Goal: Task Accomplishment & Management: Manage account settings

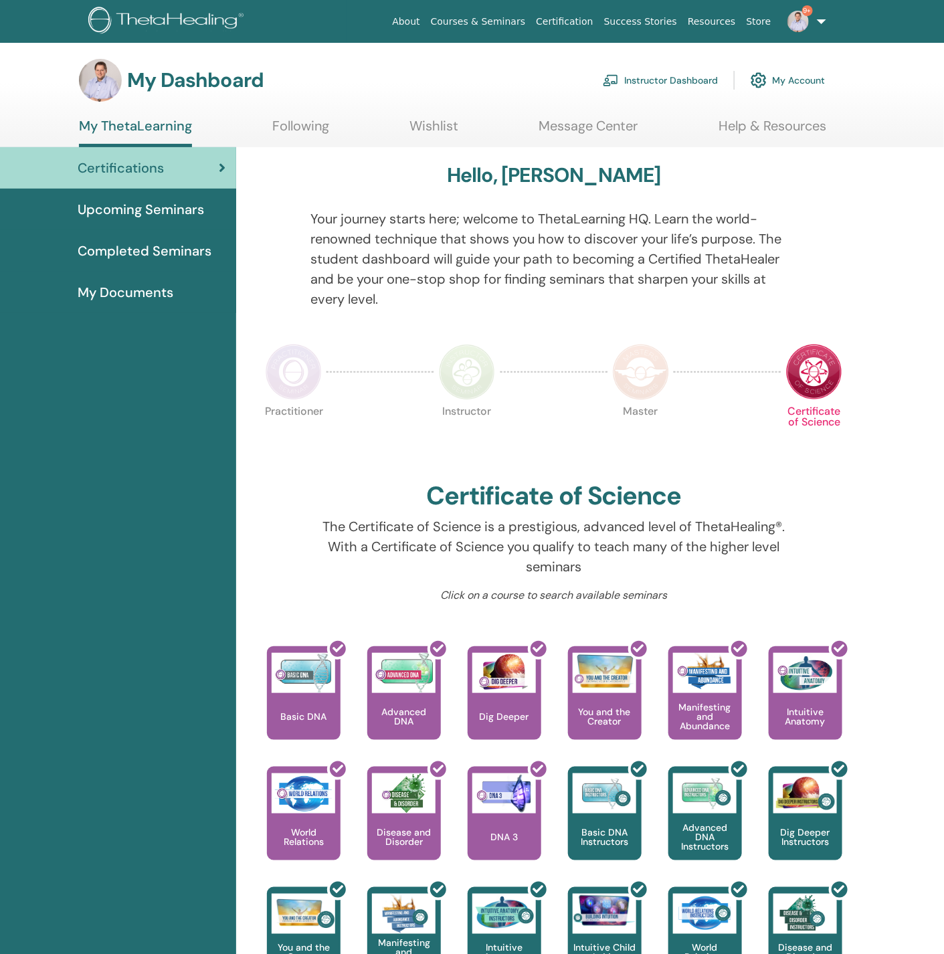
click at [640, 77] on link "Instructor Dashboard" at bounding box center [660, 80] width 115 height 29
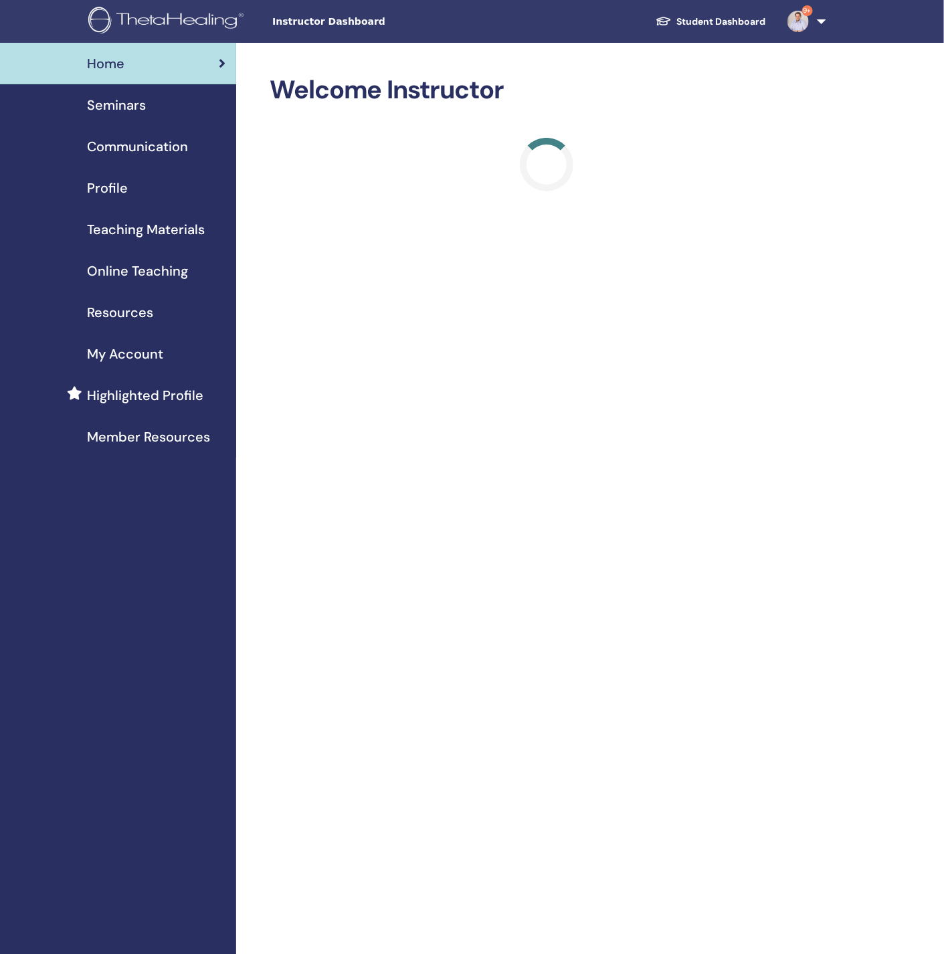
click at [107, 97] on span "Seminars" at bounding box center [116, 105] width 59 height 20
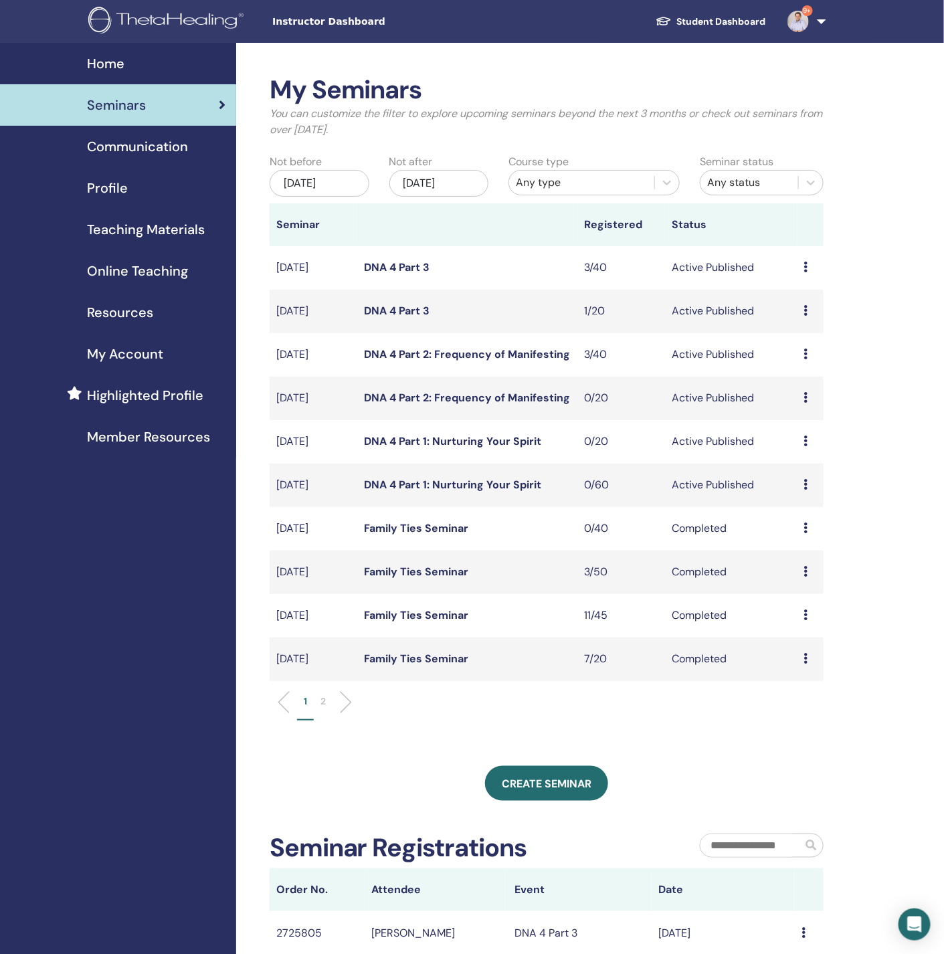
drag, startPoint x: 458, startPoint y: 437, endPoint x: 350, endPoint y: 181, distance: 278.2
click at [350, 181] on div "Jun/16, 2025" at bounding box center [320, 183] width 100 height 27
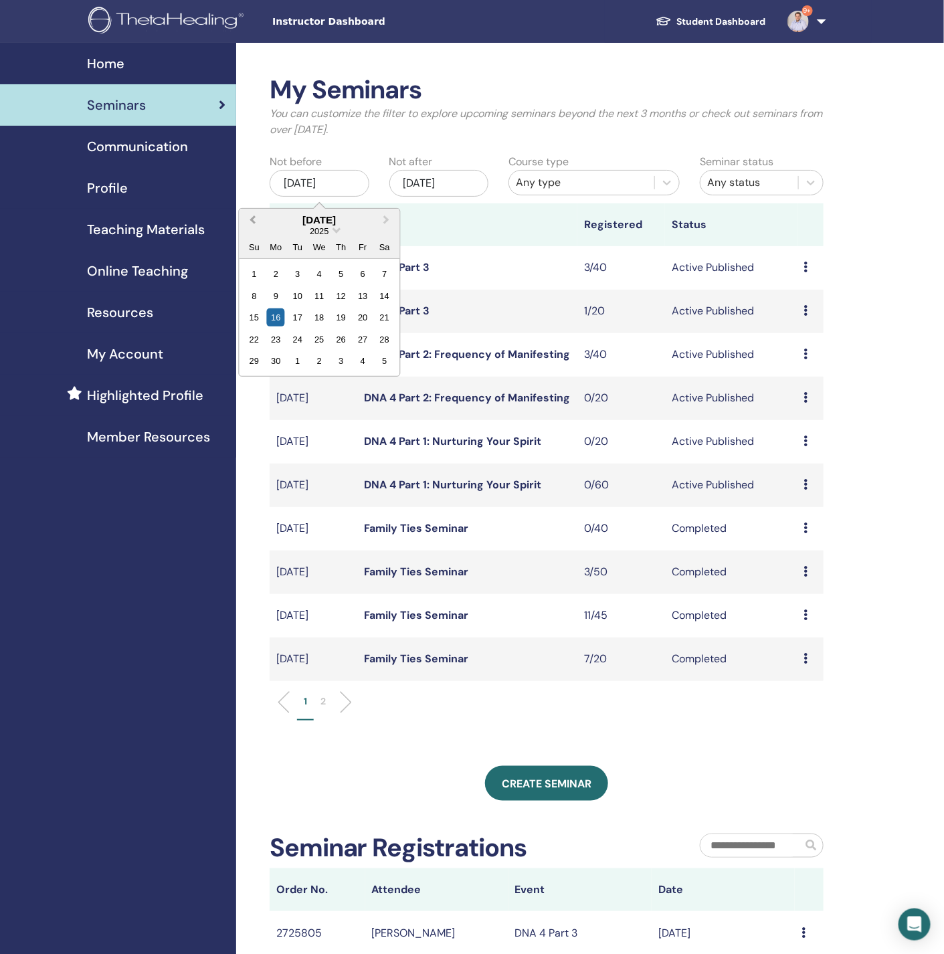
click at [247, 219] on button "Previous Month" at bounding box center [250, 220] width 21 height 21
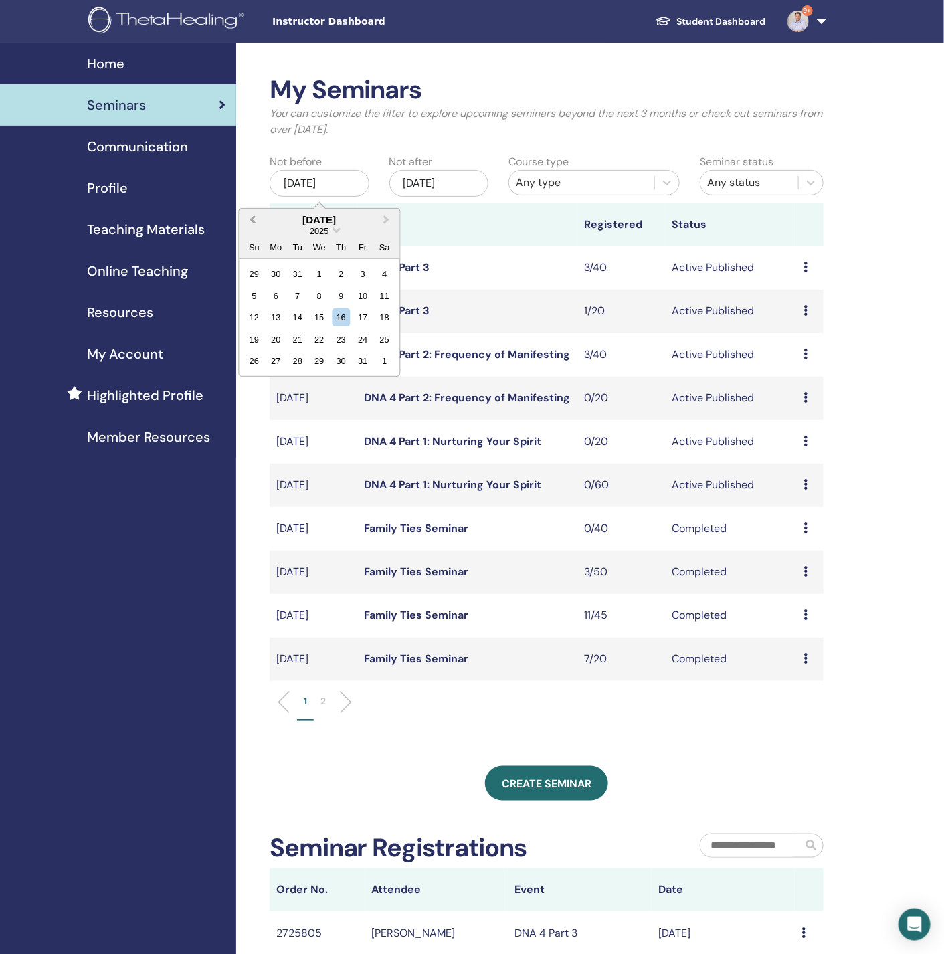
click at [247, 219] on button "Previous Month" at bounding box center [250, 220] width 21 height 21
click at [311, 315] on div "13" at bounding box center [319, 317] width 18 height 18
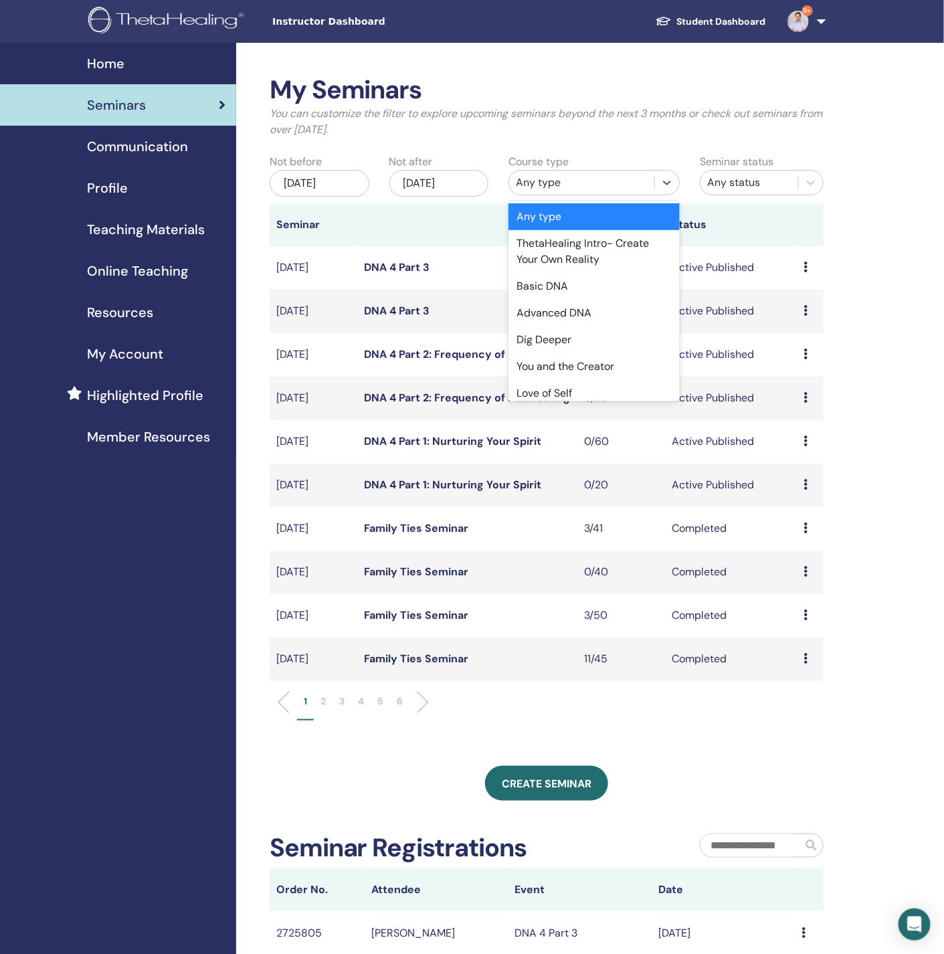
click at [557, 187] on div "Any type" at bounding box center [582, 183] width 132 height 16
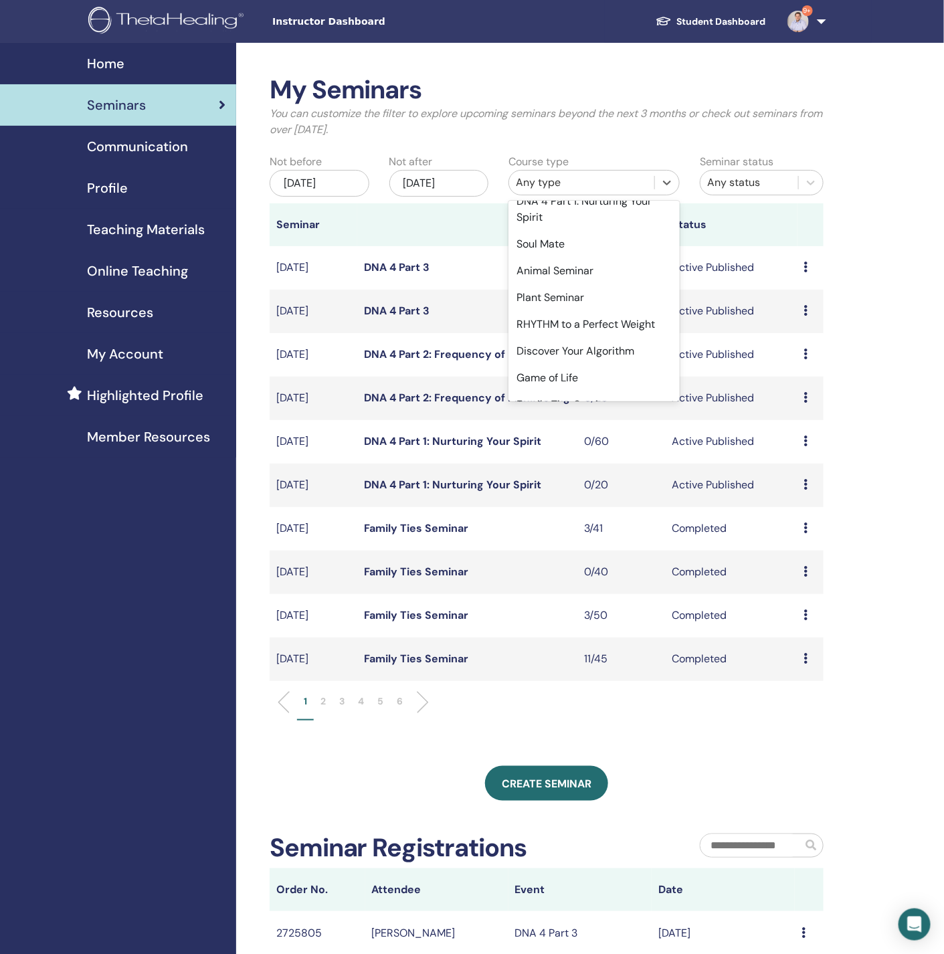
scroll to position [456, 0]
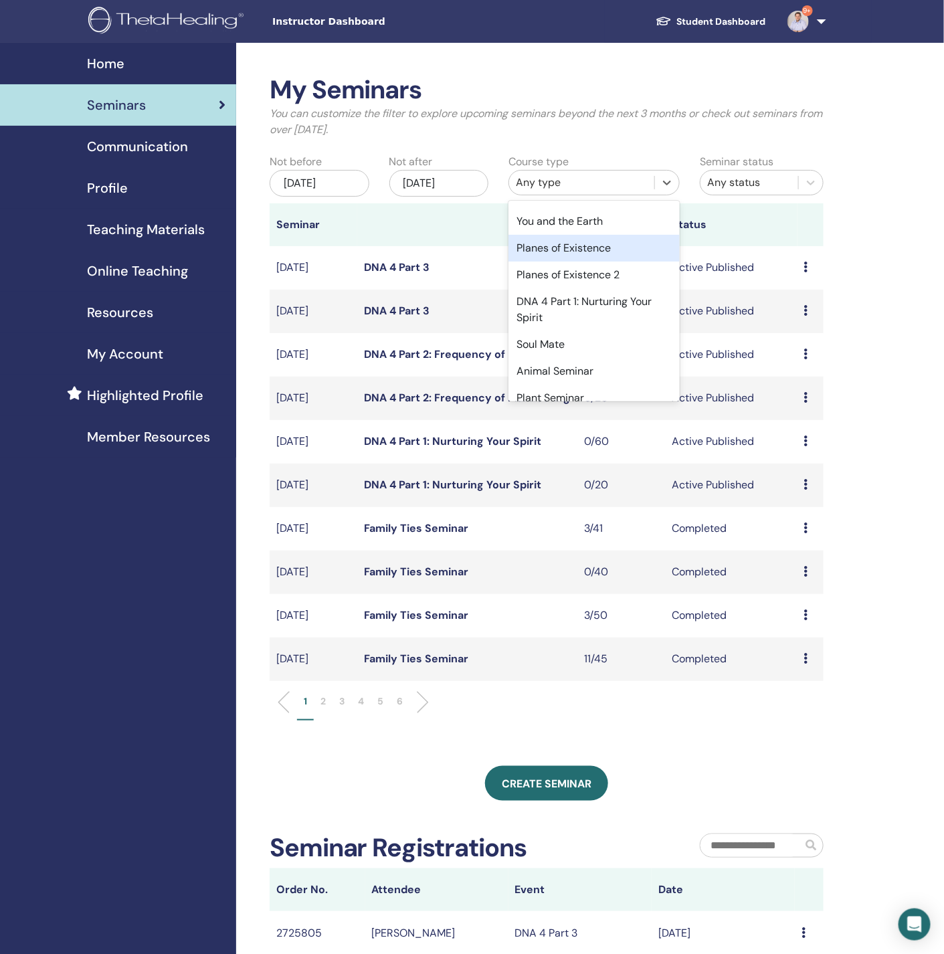
click at [591, 262] on div "Planes of Existence" at bounding box center [593, 248] width 171 height 27
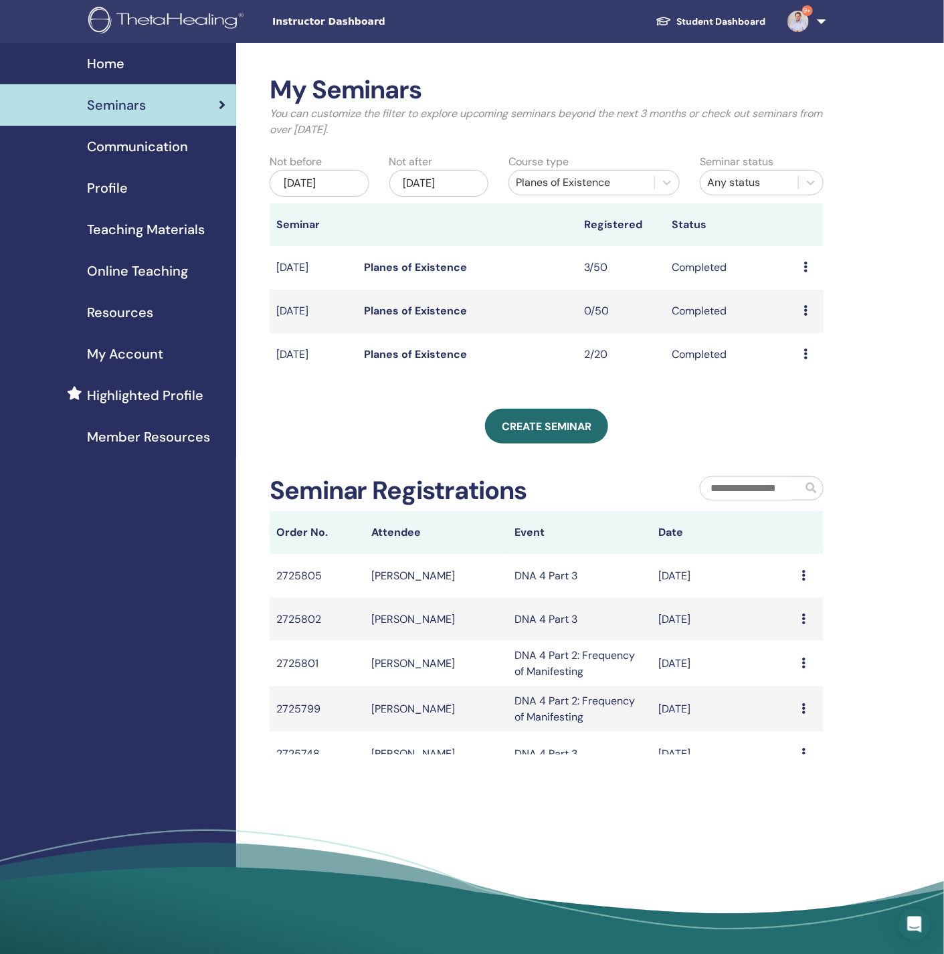
click at [568, 181] on div "Planes of Existence" at bounding box center [582, 183] width 132 height 16
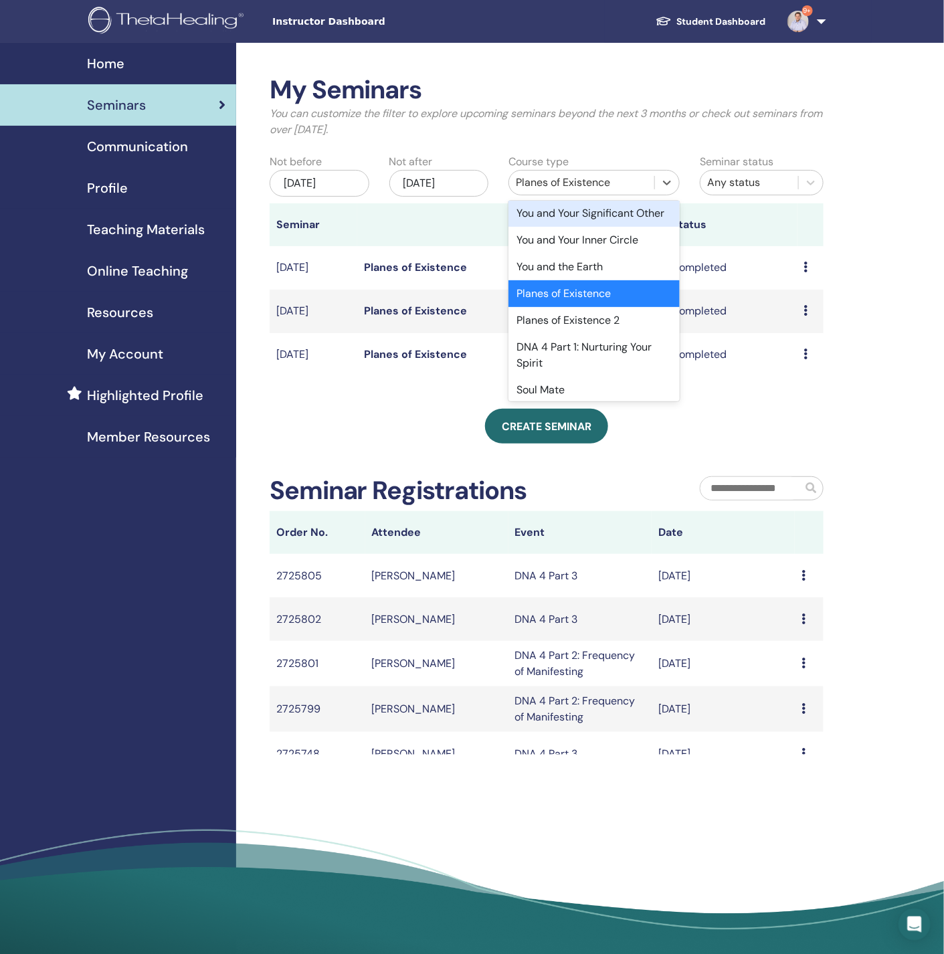
scroll to position [441, 0]
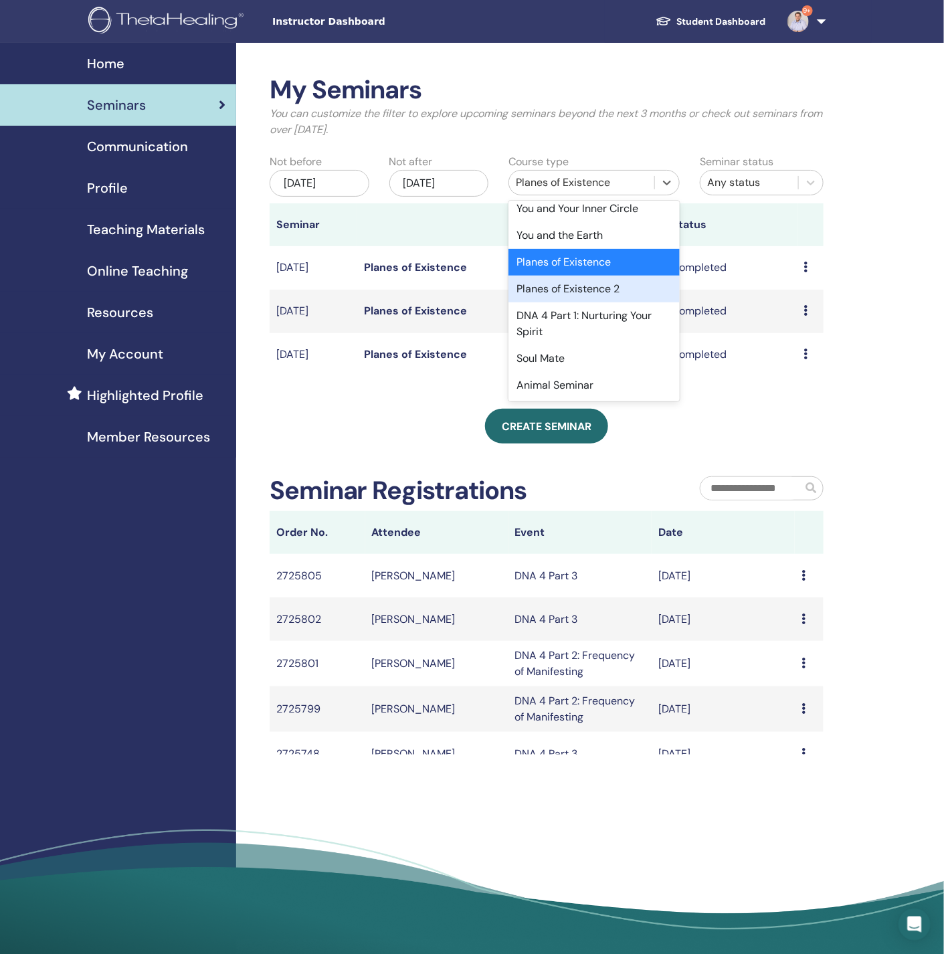
click at [572, 302] on div "Planes of Existence 2" at bounding box center [593, 289] width 171 height 27
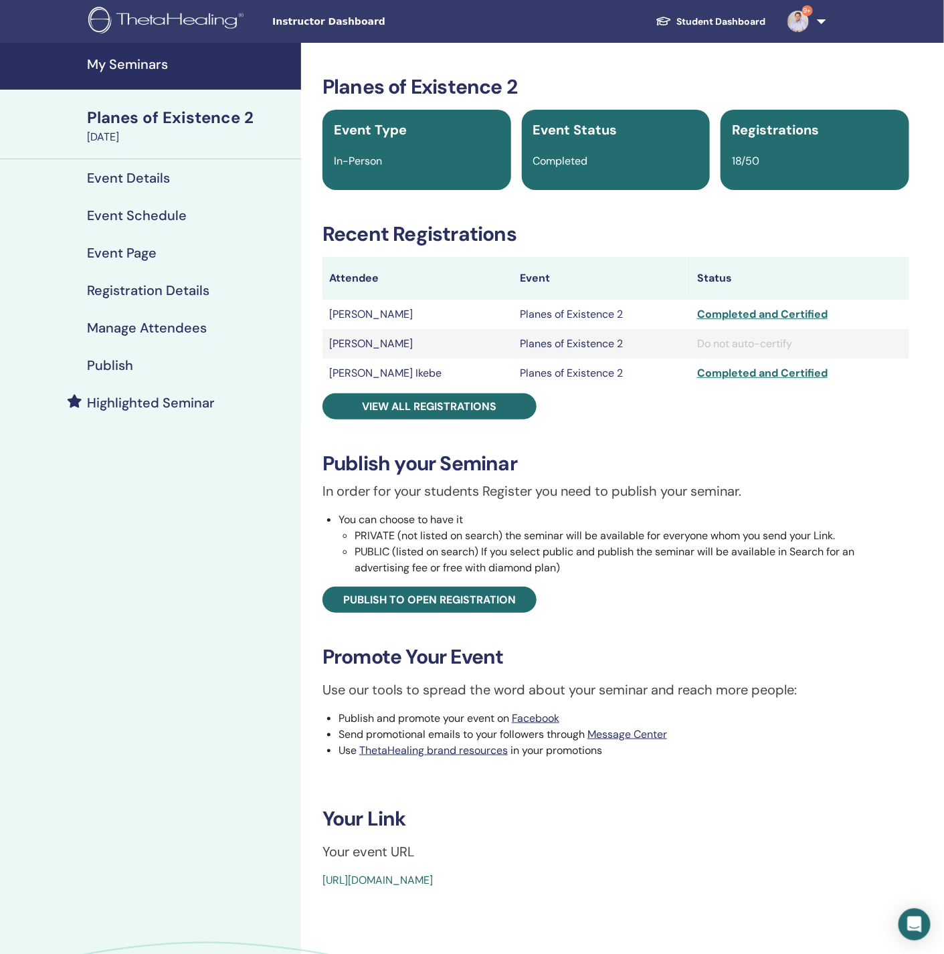
click at [145, 283] on h4 "Registration Details" at bounding box center [148, 290] width 122 height 16
